Goal: Check status: Check status

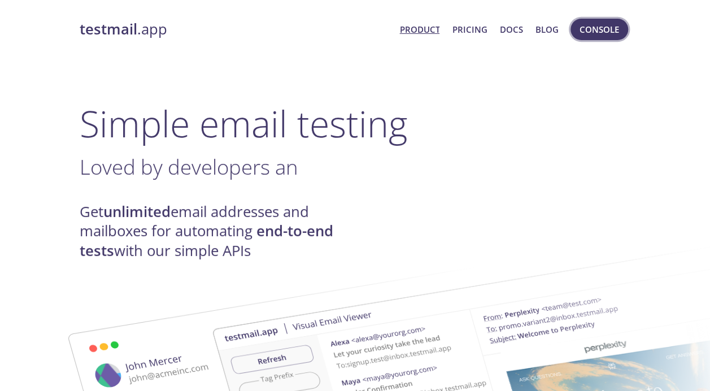
click at [594, 37] on button "Console" at bounding box center [600, 29] width 58 height 21
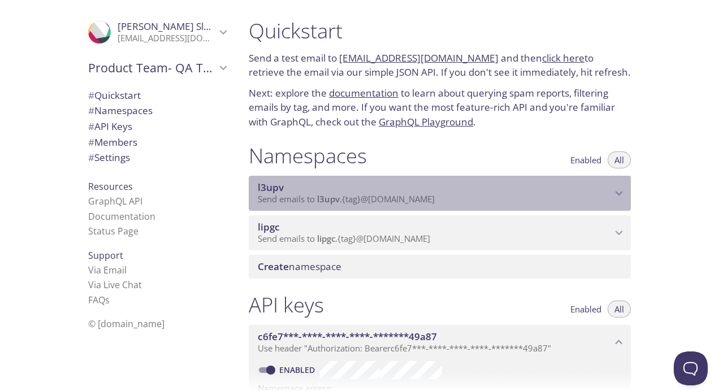
click at [429, 193] on span "l3upv" at bounding box center [435, 187] width 354 height 12
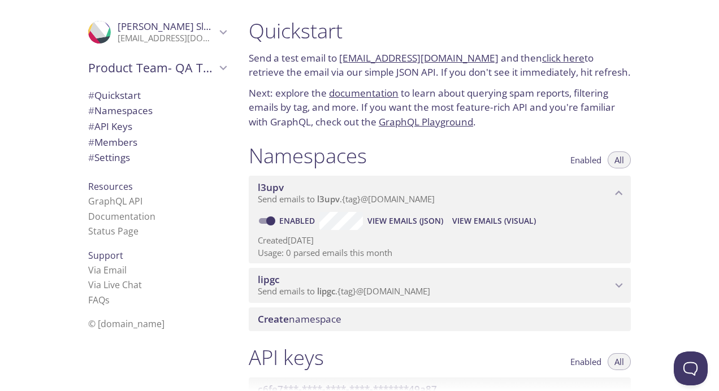
click at [493, 217] on span "View Emails (Visual)" at bounding box center [494, 221] width 84 height 14
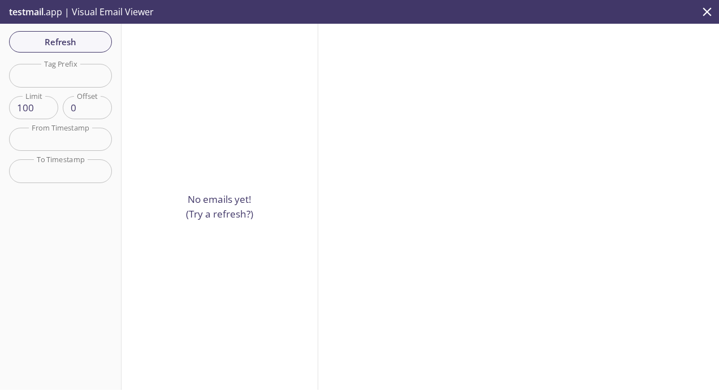
click at [70, 134] on input "text" at bounding box center [60, 139] width 103 height 23
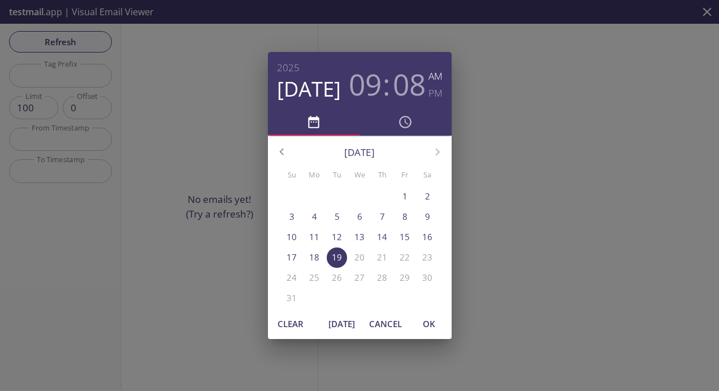
click at [284, 150] on icon "button" at bounding box center [282, 152] width 15 height 15
click at [331, 193] on span "1" at bounding box center [337, 196] width 20 height 12
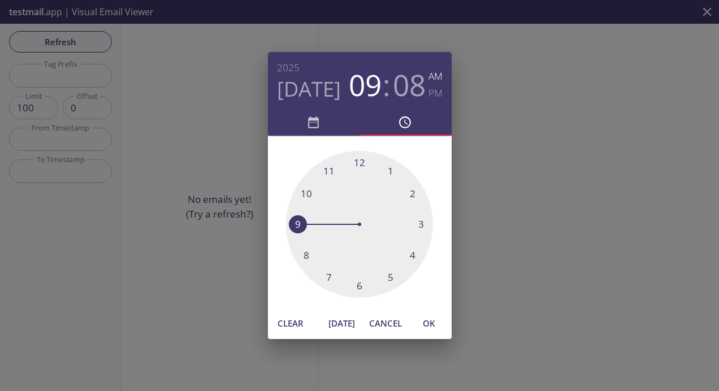
click at [432, 327] on span "OK" at bounding box center [428, 323] width 27 height 15
type input "[DATE] 9:08 am"
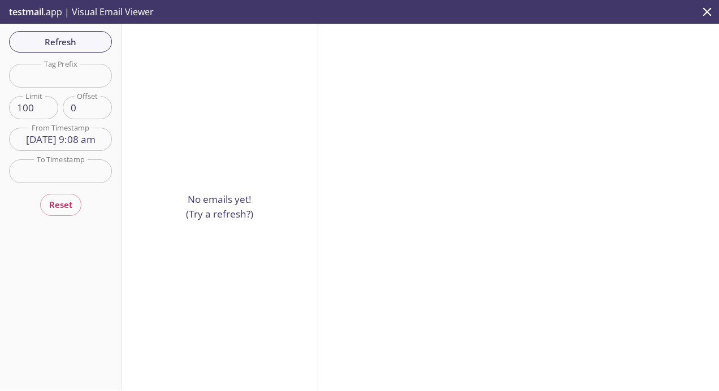
click at [80, 173] on input "text" at bounding box center [60, 170] width 103 height 23
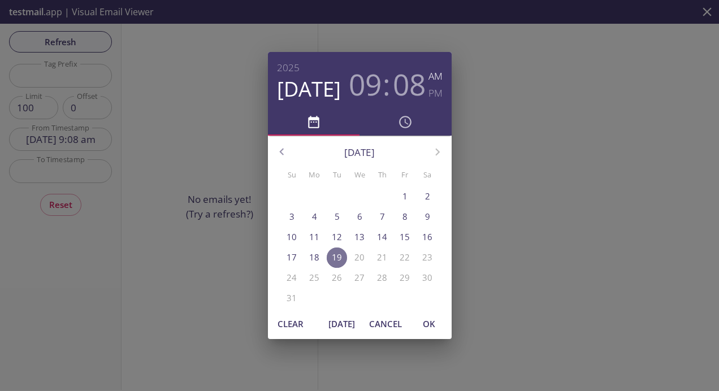
click at [336, 254] on p "19" at bounding box center [337, 257] width 10 height 12
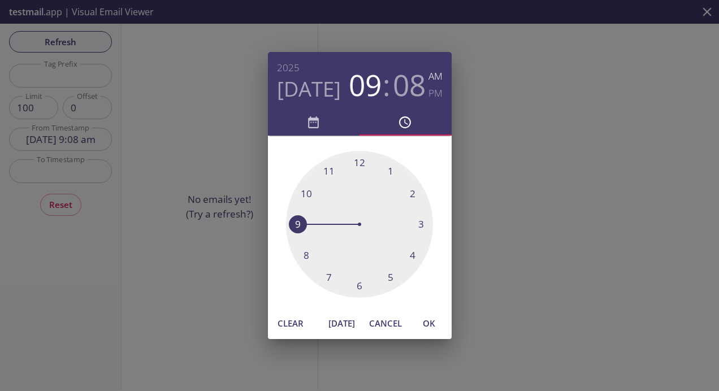
click at [436, 322] on span "OK" at bounding box center [428, 323] width 27 height 15
type input "[DATE] 9:08 am"
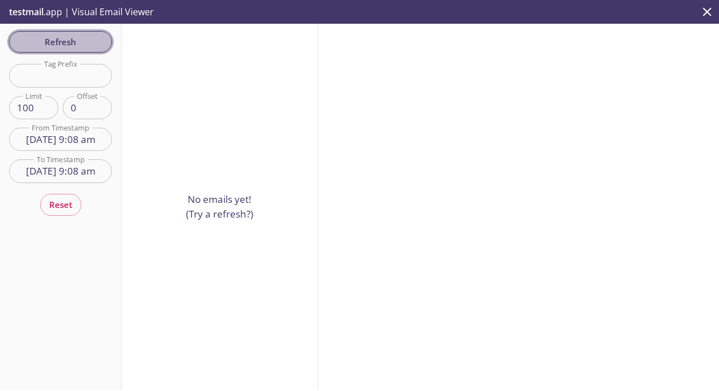
click at [62, 34] on span "Refresh" at bounding box center [60, 41] width 85 height 15
click at [710, 16] on icon "close" at bounding box center [707, 12] width 15 height 15
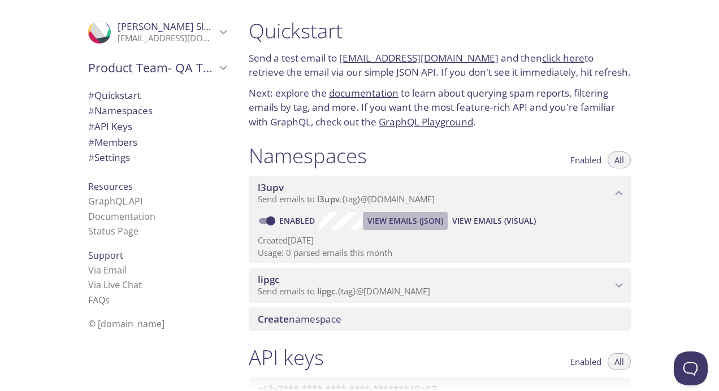
click at [394, 218] on span "View Emails (JSON)" at bounding box center [405, 221] width 76 height 14
